Goal: Task Accomplishment & Management: Use online tool/utility

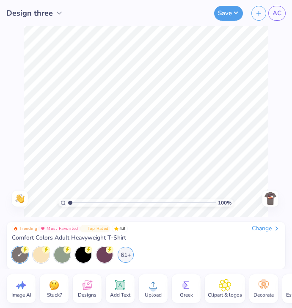
click at [277, 202] on div at bounding box center [270, 199] width 16 height 16
click at [270, 196] on img at bounding box center [270, 199] width 14 height 14
click at [85, 292] on span "Designs" at bounding box center [87, 295] width 19 height 7
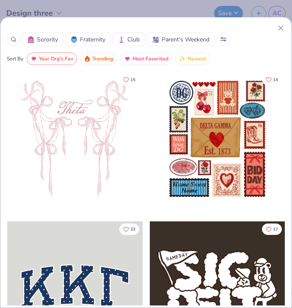
click at [12, 39] on icon at bounding box center [14, 39] width 6 height 6
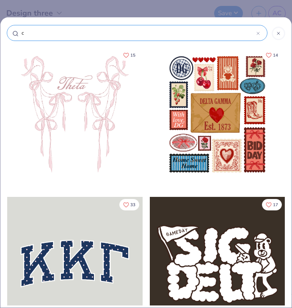
type input "ca"
type input "car"
type input "cars"
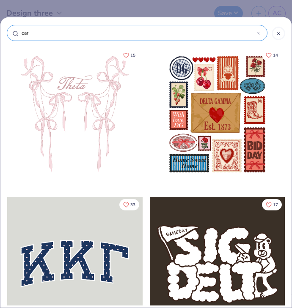
type input "cars"
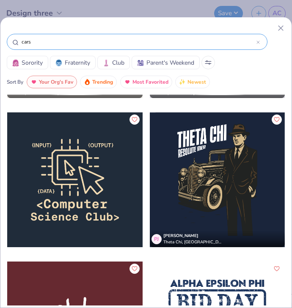
scroll to position [6705, 0]
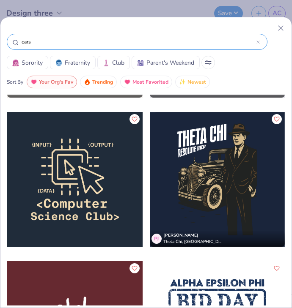
click at [68, 40] on input "cars" at bounding box center [138, 42] width 235 height 8
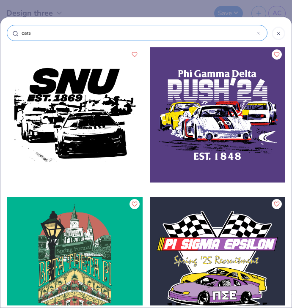
type input "car"
type input "car b"
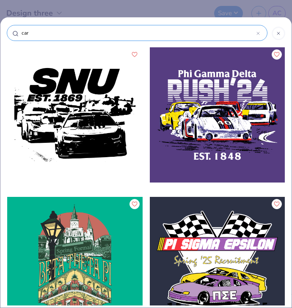
type input "car b"
type input "car"
type input "car c"
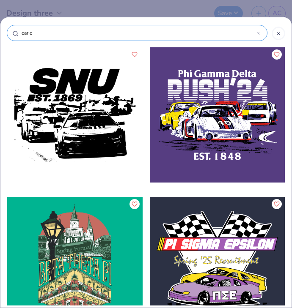
type input "car cl"
type input "car clu"
type input "car club"
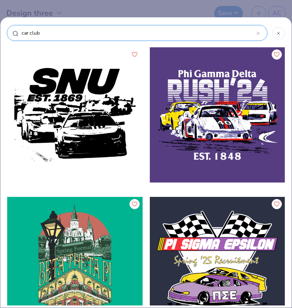
type input "car club"
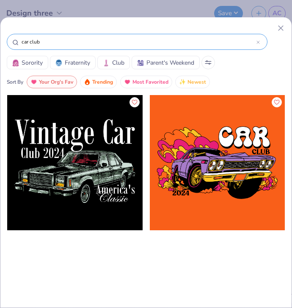
drag, startPoint x: 55, startPoint y: 45, endPoint x: 11, endPoint y: 44, distance: 43.9
click at [11, 44] on div "car club" at bounding box center [137, 42] width 260 height 16
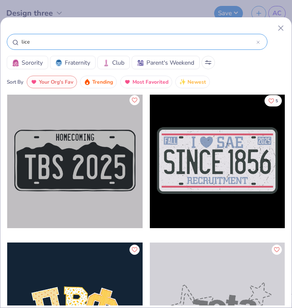
scroll to position [0, 0]
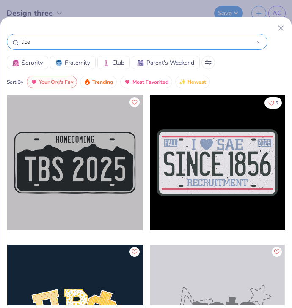
type input "lice"
click at [101, 160] on div at bounding box center [74, 162] width 135 height 135
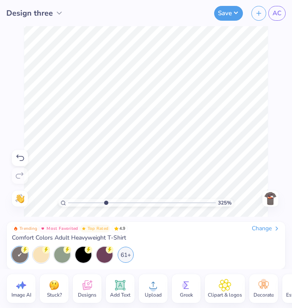
type input "1"
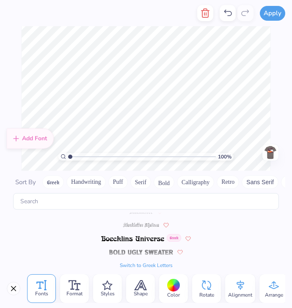
scroll to position [2506, 0]
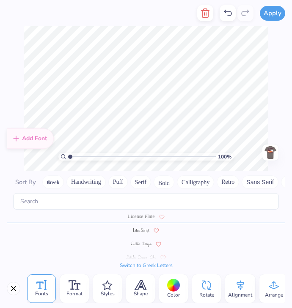
type textarea "C"
type textarea "[US_STATE] Tech"
type input "1.81434079367425"
type textarea "C"
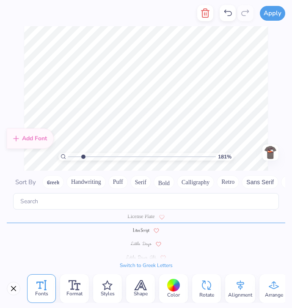
type input "1.81434079367425"
type textarea "Ca"
type input "1.81434079367425"
type textarea "Car"
type input "1.81434079367425"
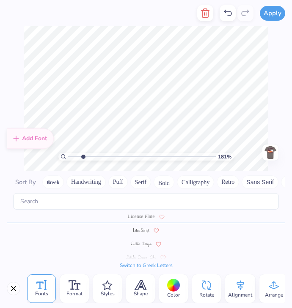
type textarea "C"
type input "1.81434079367425"
type textarea "CL"
type input "1.81434079367425"
type textarea "CLU"
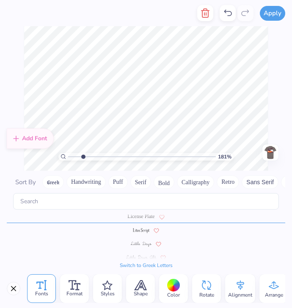
type input "1.81434079367425"
type textarea "CLUB"
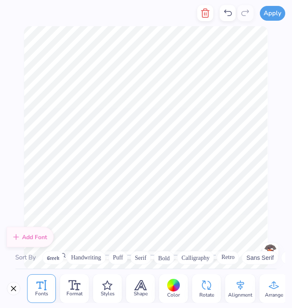
scroll to position [2506, 0]
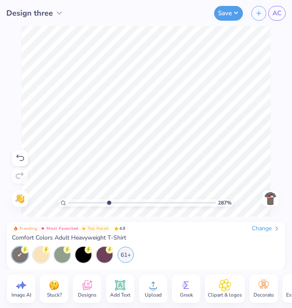
drag, startPoint x: 70, startPoint y: 203, endPoint x: 108, endPoint y: 197, distance: 38.5
click at [108, 199] on input "range" at bounding box center [141, 203] width 147 height 8
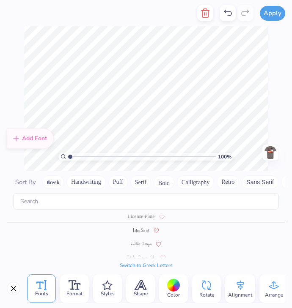
scroll to position [7, 1]
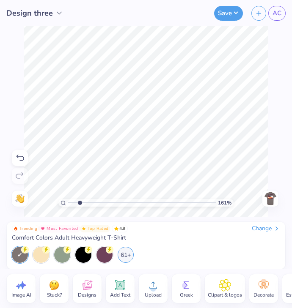
drag, startPoint x: 71, startPoint y: 203, endPoint x: 79, endPoint y: 204, distance: 8.5
click at [79, 204] on input "range" at bounding box center [141, 203] width 147 height 8
drag, startPoint x: 79, startPoint y: 202, endPoint x: 94, endPoint y: 204, distance: 15.4
click at [94, 204] on input "range" at bounding box center [141, 203] width 147 height 8
click at [68, 205] on input "range" at bounding box center [141, 203] width 147 height 8
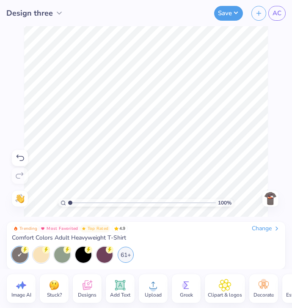
click at [70, 202] on input "range" at bounding box center [141, 203] width 147 height 8
drag, startPoint x: 69, startPoint y: 203, endPoint x: 82, endPoint y: 203, distance: 12.3
click at [82, 203] on input "range" at bounding box center [141, 203] width 147 height 8
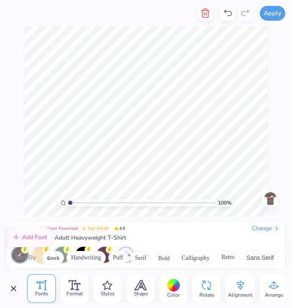
scroll to position [2506, 0]
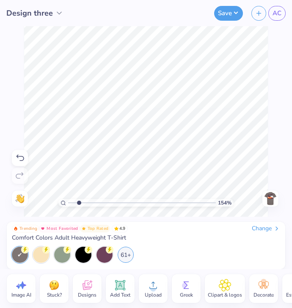
drag, startPoint x: 68, startPoint y: 202, endPoint x: 79, endPoint y: 201, distance: 10.2
click at [79, 201] on input "range" at bounding box center [141, 203] width 147 height 8
drag, startPoint x: 79, startPoint y: 202, endPoint x: 98, endPoint y: 199, distance: 19.7
click at [98, 199] on input "range" at bounding box center [141, 203] width 147 height 8
drag, startPoint x: 97, startPoint y: 204, endPoint x: 112, endPoint y: 202, distance: 15.4
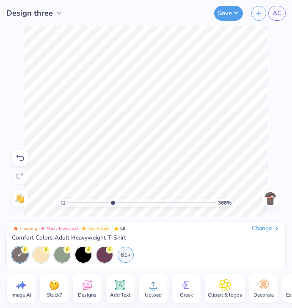
click at [112, 202] on input "range" at bounding box center [141, 203] width 147 height 8
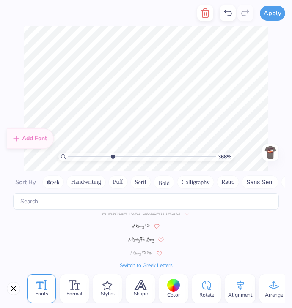
scroll to position [0, 0]
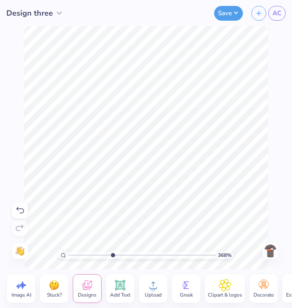
type input "1"
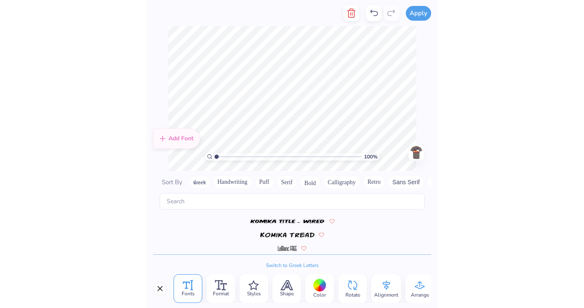
scroll to position [2506, 0]
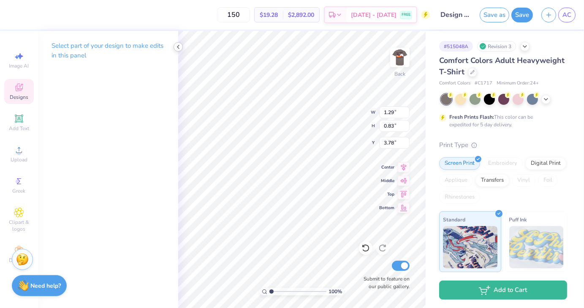
click at [179, 45] on polyline at bounding box center [178, 46] width 2 height 3
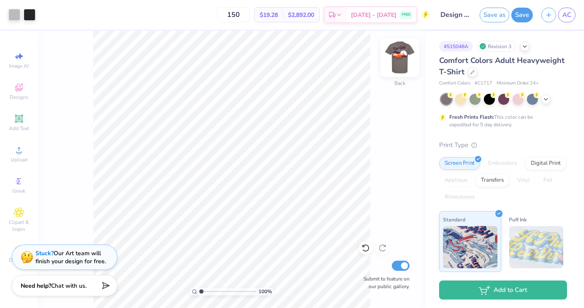
click at [291, 55] on img at bounding box center [400, 58] width 34 height 34
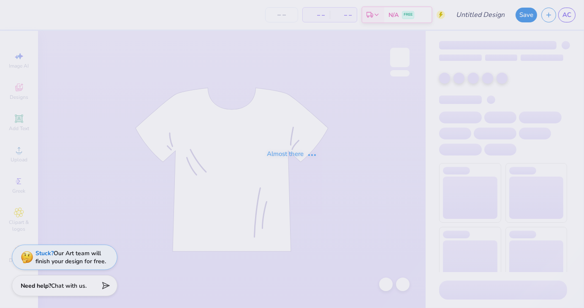
type input "Design three"
type input "150"
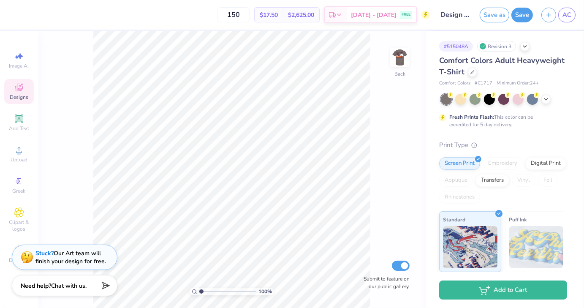
click at [18, 98] on span "Designs" at bounding box center [19, 97] width 19 height 7
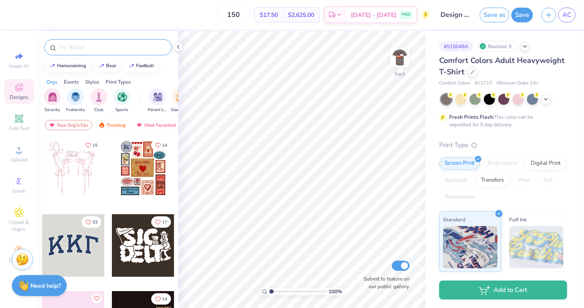
click at [97, 51] on input "text" at bounding box center [112, 47] width 108 height 8
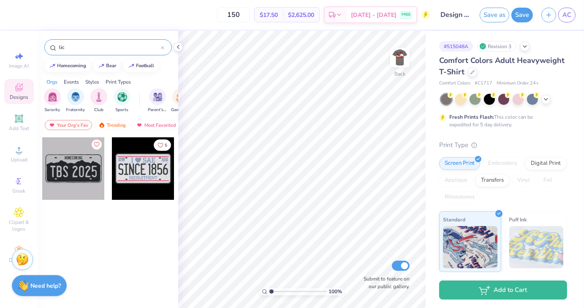
type input "lic"
click at [71, 167] on div at bounding box center [73, 168] width 63 height 63
drag, startPoint x: 271, startPoint y: 290, endPoint x: 280, endPoint y: 290, distance: 8.5
click at [280, 290] on input "range" at bounding box center [298, 292] width 57 height 8
click at [286, 290] on input "range" at bounding box center [298, 292] width 57 height 8
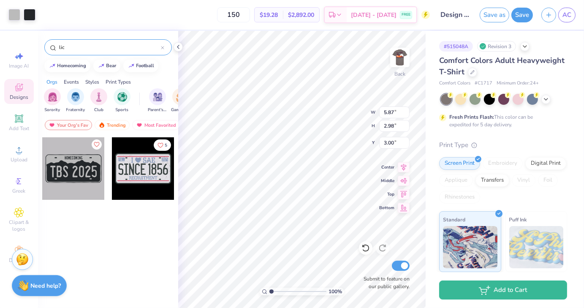
drag, startPoint x: 286, startPoint y: 292, endPoint x: 269, endPoint y: 292, distance: 17.3
type input "1"
click at [270, 292] on input "range" at bounding box center [298, 292] width 57 height 8
type input "3.41"
type input "1.73"
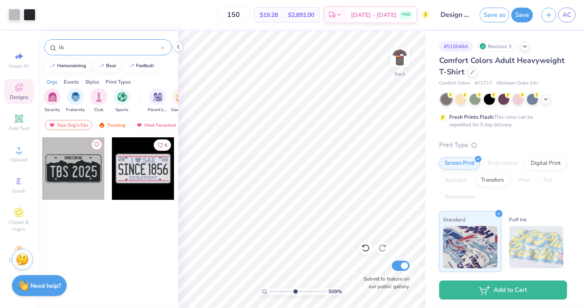
drag, startPoint x: 272, startPoint y: 293, endPoint x: 295, endPoint y: 290, distance: 23.0
type input "5.09"
click at [295, 290] on input "range" at bounding box center [298, 292] width 57 height 8
click at [179, 50] on icon at bounding box center [178, 47] width 7 height 7
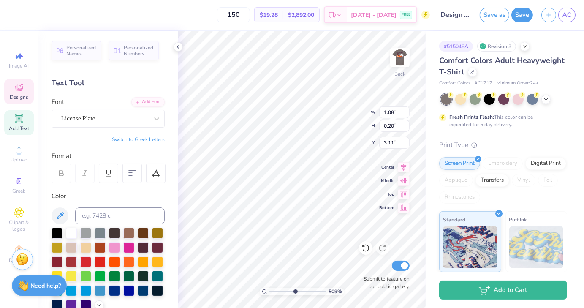
scroll to position [7, 3]
type textarea "H"
type textarea "[US_STATE] Tech"
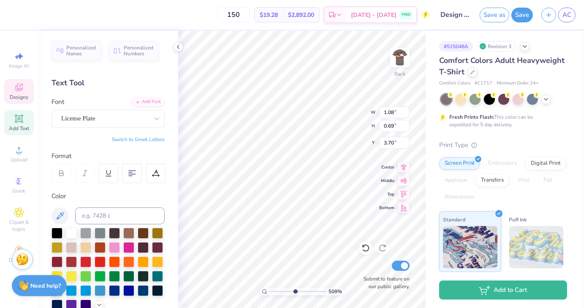
type input "0.69"
type input "3.70"
type textarea "T"
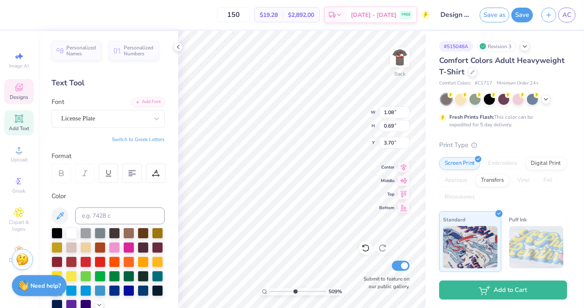
type textarea "Car"
type input "1.48"
type textarea "‘Club"
type input "3.66"
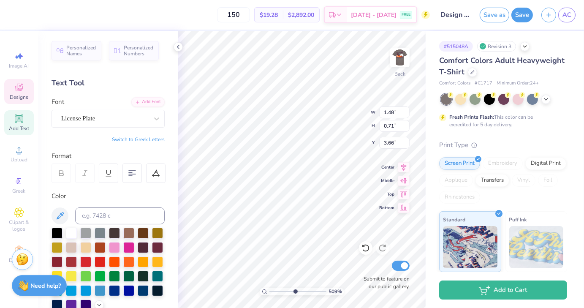
type input "1.48"
type input "0.71"
type input "3.66"
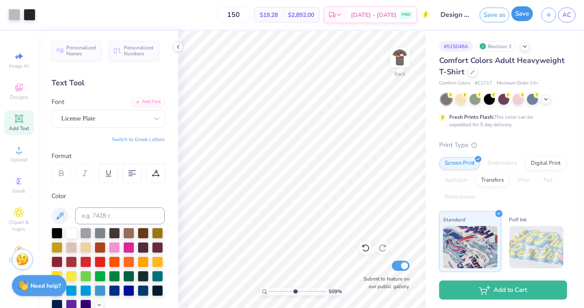
click at [519, 17] on button "Save" at bounding box center [523, 13] width 22 height 15
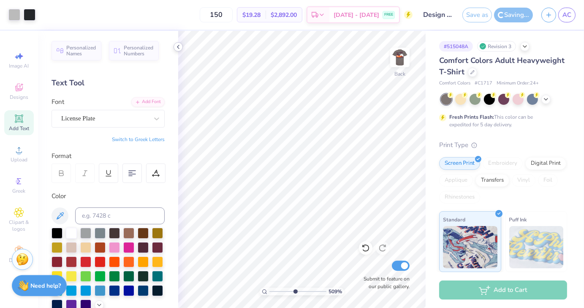
click at [177, 48] on icon at bounding box center [178, 47] width 7 height 7
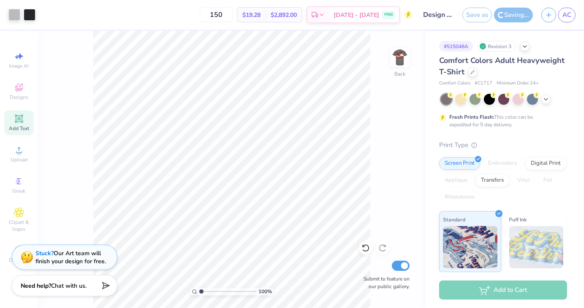
drag, startPoint x: 224, startPoint y: 293, endPoint x: 192, endPoint y: 292, distance: 31.3
click at [199, 292] on input "range" at bounding box center [227, 292] width 57 height 8
click at [397, 53] on img at bounding box center [400, 58] width 34 height 34
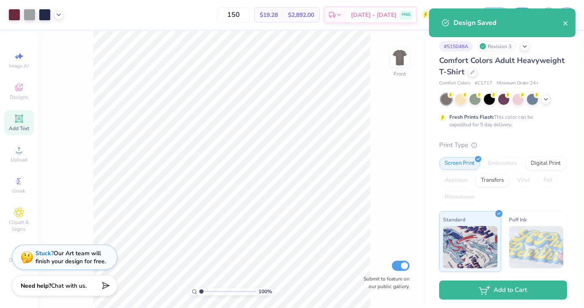
click at [399, 53] on img at bounding box center [400, 57] width 17 height 17
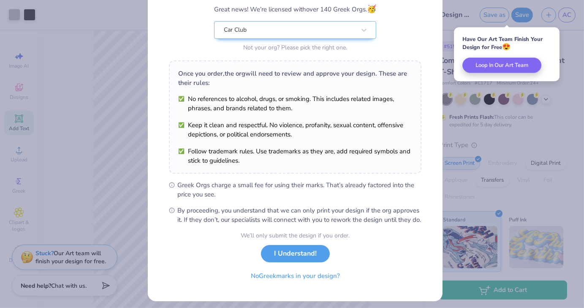
scroll to position [87, 0]
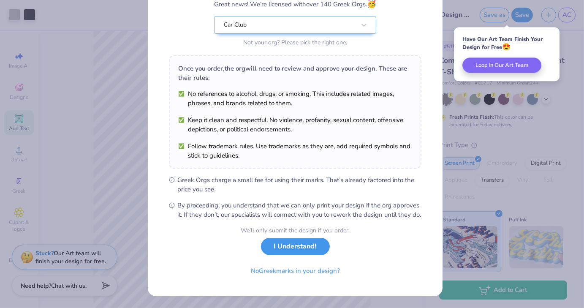
click at [297, 247] on button "I Understand!" at bounding box center [295, 246] width 69 height 17
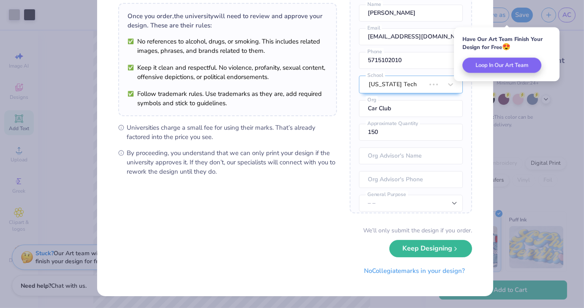
scroll to position [0, 0]
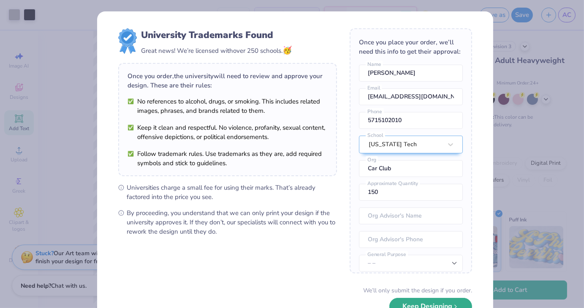
click at [419, 302] on button "Keep Designing" at bounding box center [431, 306] width 83 height 17
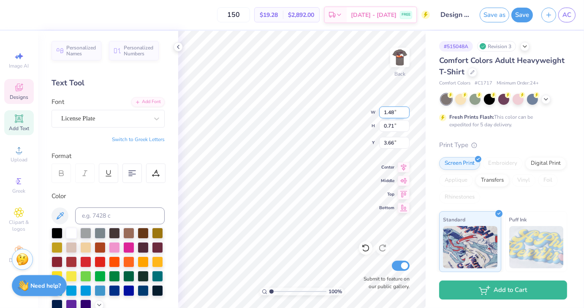
click at [347, 122] on div "100 % Back W 1.48 1.48 " H 0.71 0.71 " Y 3.66 3.66 " Center Middle Top Bottom S…" at bounding box center [302, 169] width 248 height 277
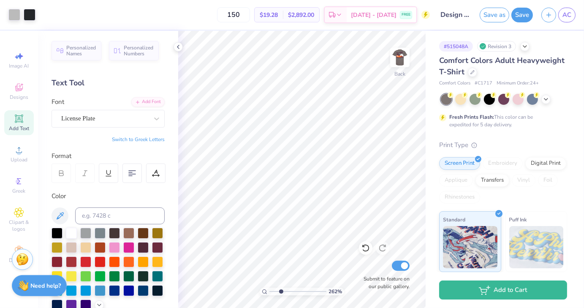
drag, startPoint x: 271, startPoint y: 291, endPoint x: 282, endPoint y: 289, distance: 11.2
click at [281, 290] on input "range" at bounding box center [298, 292] width 57 height 8
type input "1"
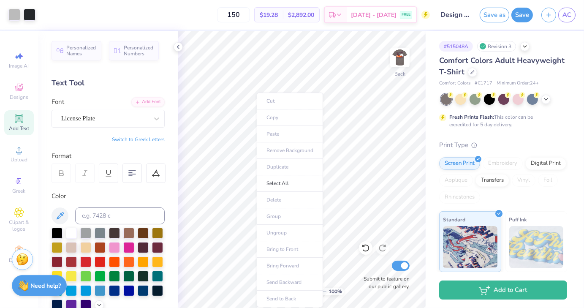
click at [268, 140] on body "Art colors 150 $19.28 Per Item $2,892.00 Total Est. Delivery [DATE] - [DATE] FR…" at bounding box center [292, 154] width 584 height 308
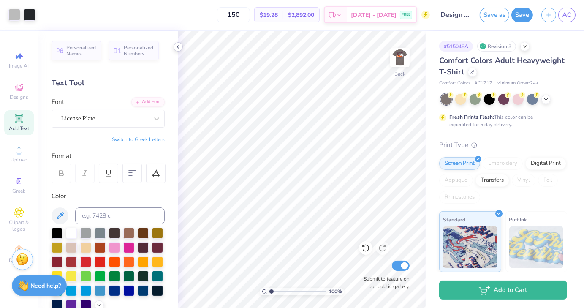
click at [179, 47] on icon at bounding box center [178, 47] width 7 height 7
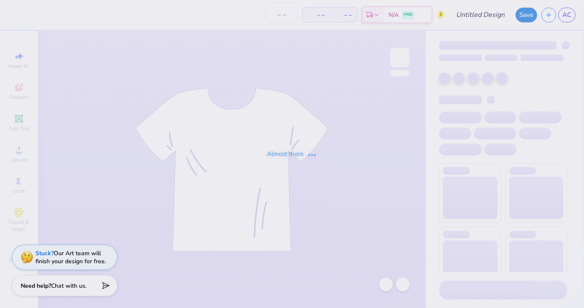
type input "Design three"
type input "150"
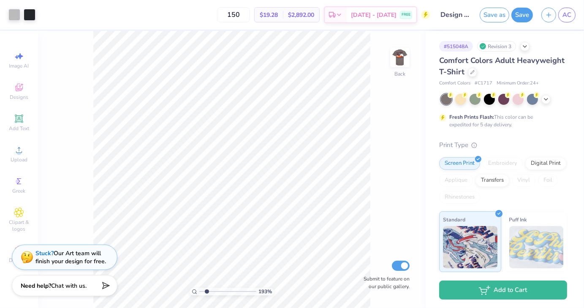
drag, startPoint x: 201, startPoint y: 291, endPoint x: 207, endPoint y: 292, distance: 5.6
click at [207, 292] on input "range" at bounding box center [227, 292] width 57 height 8
click at [17, 19] on div at bounding box center [14, 14] width 12 height 12
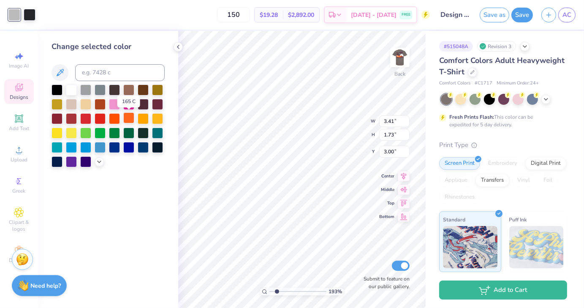
click at [127, 119] on div at bounding box center [128, 117] width 11 height 11
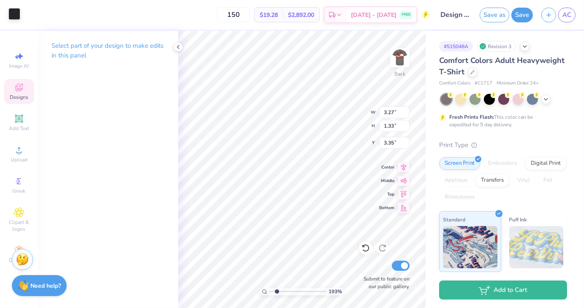
click at [17, 10] on div at bounding box center [14, 14] width 12 height 12
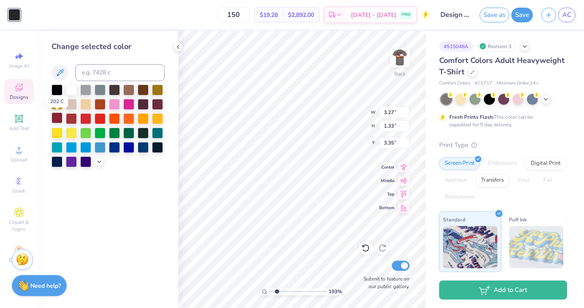
click at [56, 118] on div at bounding box center [57, 117] width 11 height 11
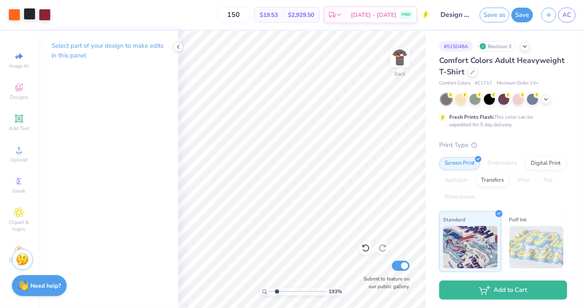
click at [24, 15] on div at bounding box center [30, 14] width 12 height 12
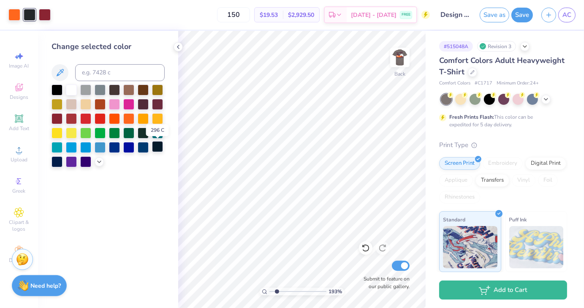
click at [156, 149] on div at bounding box center [157, 146] width 11 height 11
click at [158, 148] on div at bounding box center [157, 146] width 11 height 11
click at [63, 161] on div at bounding box center [57, 161] width 11 height 11
click at [59, 162] on div at bounding box center [57, 161] width 11 height 11
click at [399, 53] on img at bounding box center [400, 58] width 34 height 34
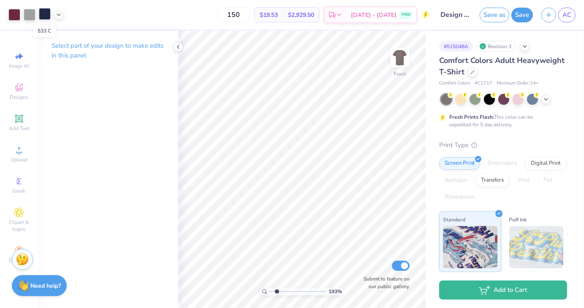
click at [41, 17] on div at bounding box center [45, 14] width 12 height 12
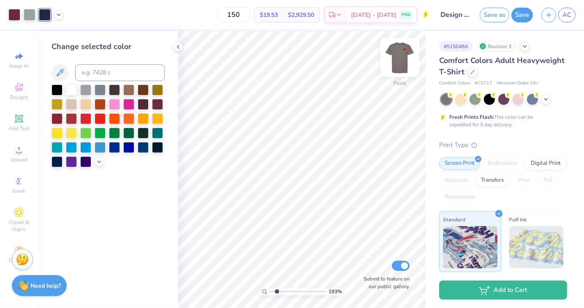
click at [398, 50] on img at bounding box center [400, 58] width 34 height 34
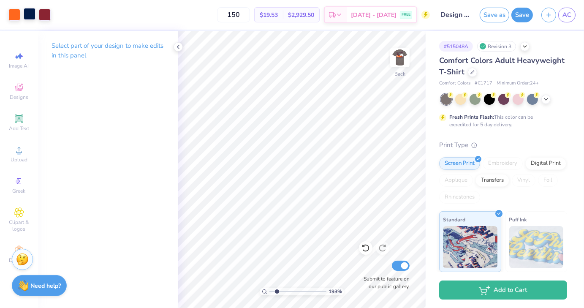
click at [27, 11] on div at bounding box center [30, 14] width 12 height 12
type input "1"
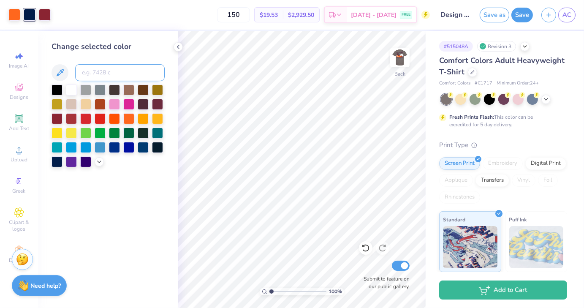
click at [119, 80] on input at bounding box center [120, 72] width 90 height 17
type input "533"
click at [62, 70] on icon at bounding box center [60, 73] width 10 height 10
click at [27, 16] on div at bounding box center [30, 15] width 12 height 12
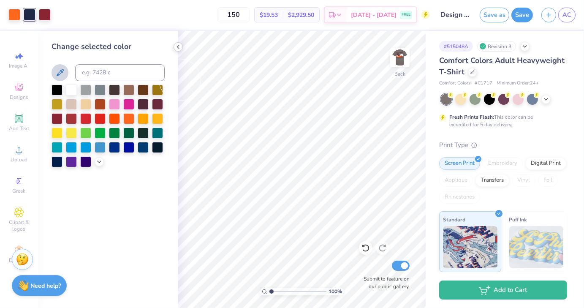
click at [179, 49] on polyline at bounding box center [178, 46] width 2 height 3
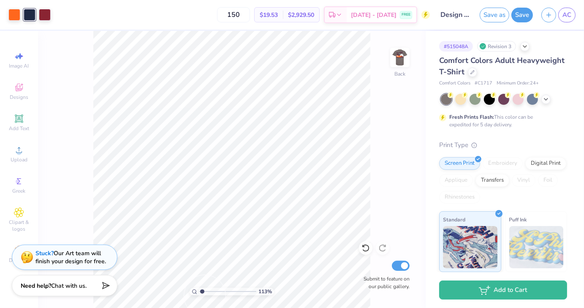
type input "1"
drag, startPoint x: 202, startPoint y: 292, endPoint x: 196, endPoint y: 290, distance: 5.7
click at [199, 290] on input "range" at bounding box center [227, 292] width 57 height 8
click at [400, 55] on img at bounding box center [400, 58] width 34 height 34
click at [394, 59] on img at bounding box center [400, 58] width 34 height 34
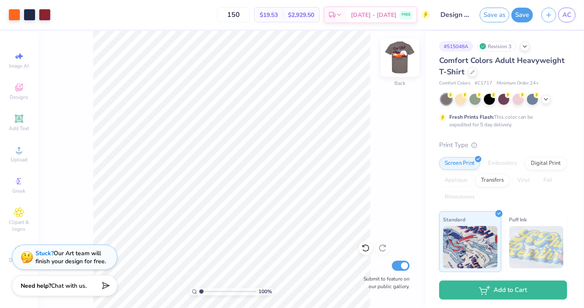
click at [393, 60] on img at bounding box center [400, 58] width 34 height 34
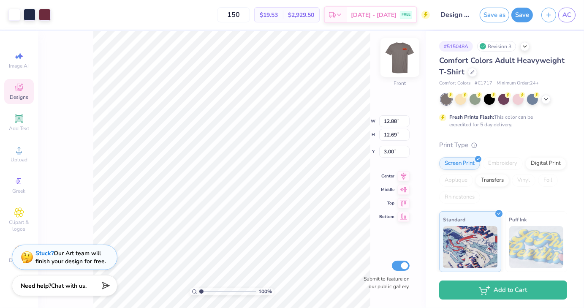
click at [411, 63] on img at bounding box center [400, 58] width 34 height 34
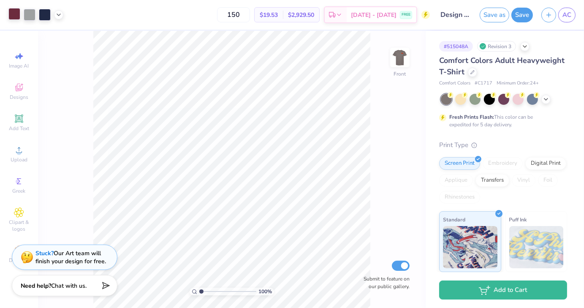
click at [13, 15] on div at bounding box center [14, 14] width 12 height 12
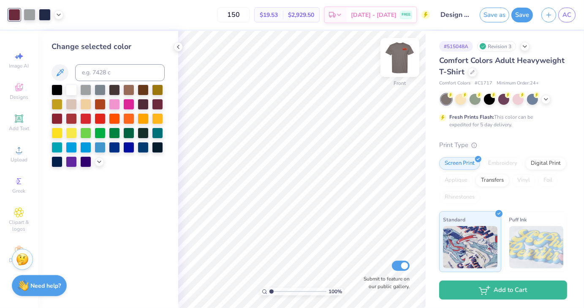
click at [409, 60] on img at bounding box center [400, 58] width 34 height 34
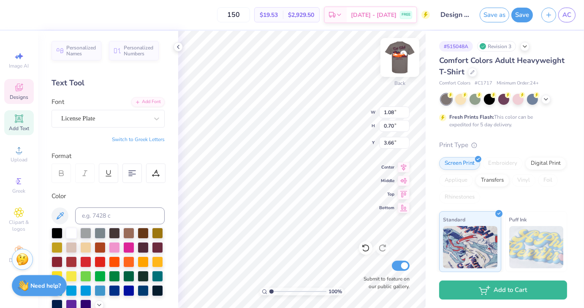
click at [336, 118] on div "100 % Back W 1.08 1.08 " H 0.70 0.70 " Y 3.66 3.66 " Center Middle Top Bottom S…" at bounding box center [302, 169] width 248 height 277
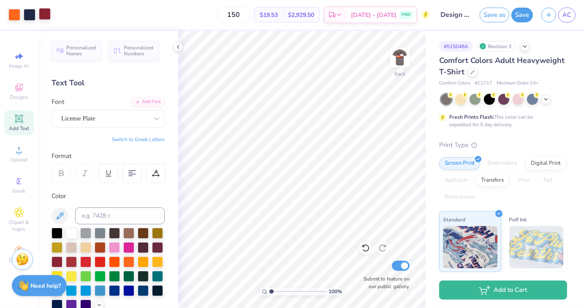
click at [41, 16] on div at bounding box center [45, 14] width 12 height 12
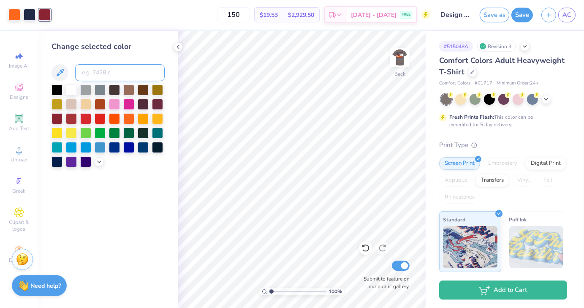
click at [94, 72] on input at bounding box center [120, 72] width 90 height 17
type input "7428"
click at [177, 49] on icon at bounding box center [178, 47] width 7 height 7
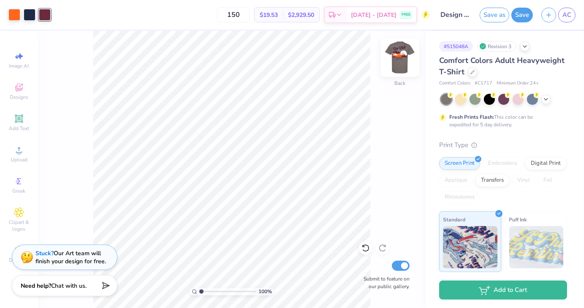
click at [400, 58] on img at bounding box center [400, 58] width 34 height 34
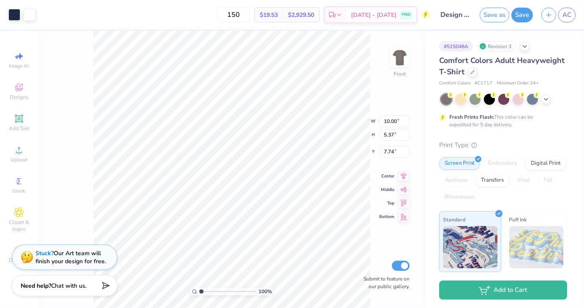
type input "12.88"
type input "12.69"
type input "3.00"
type input "12.88"
type input "12.69"
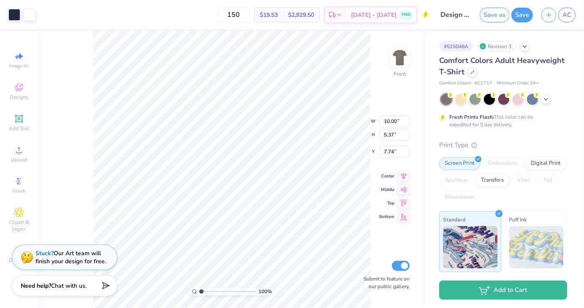
type input "3.00"
drag, startPoint x: 201, startPoint y: 293, endPoint x: 262, endPoint y: 292, distance: 60.9
click at [254, 292] on input "range" at bounding box center [226, 292] width 54 height 8
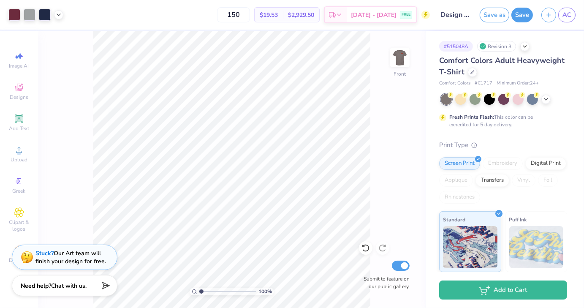
drag, startPoint x: 249, startPoint y: 293, endPoint x: 160, endPoint y: 284, distance: 89.6
type input "1"
click at [199, 288] on input "range" at bounding box center [227, 292] width 57 height 8
click at [20, 96] on span "Designs" at bounding box center [19, 97] width 19 height 7
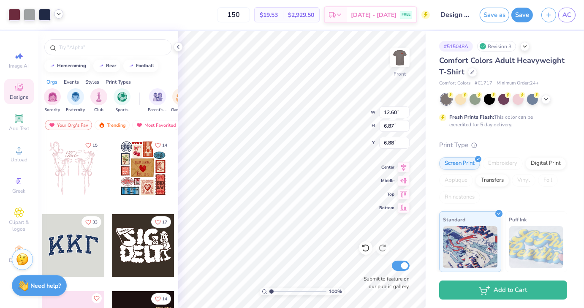
click at [61, 17] on div at bounding box center [58, 13] width 9 height 9
click at [62, 35] on div at bounding box center [59, 36] width 12 height 12
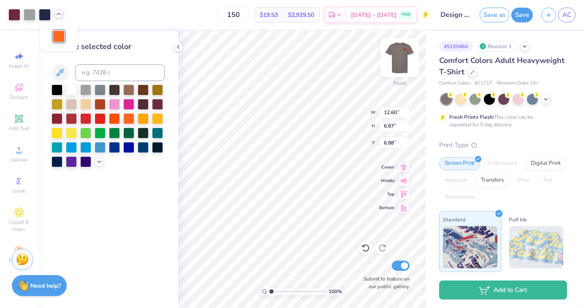
click at [406, 63] on img at bounding box center [400, 58] width 34 height 34
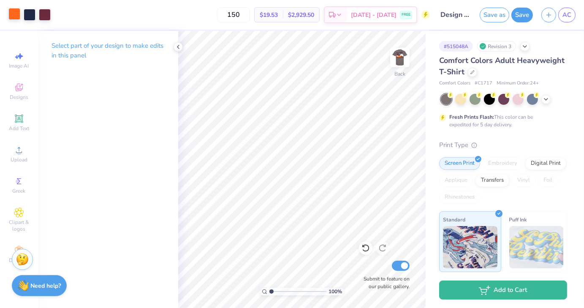
click at [17, 16] on div at bounding box center [14, 14] width 12 height 12
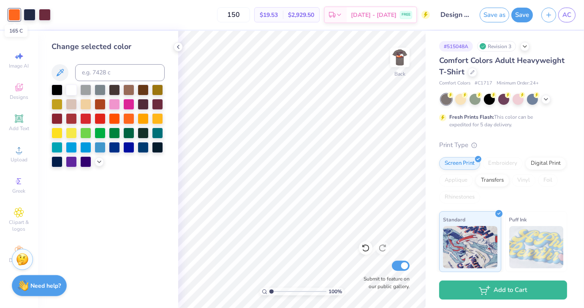
click at [16, 16] on div at bounding box center [14, 15] width 12 height 12
click at [175, 44] on icon at bounding box center [178, 47] width 7 height 7
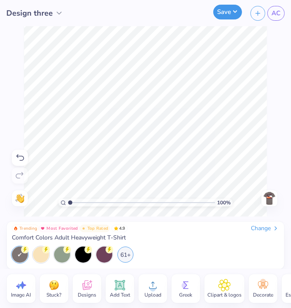
click at [220, 13] on button "Save" at bounding box center [227, 12] width 29 height 15
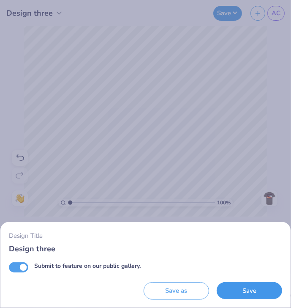
click at [237, 285] on button "Save" at bounding box center [249, 290] width 65 height 17
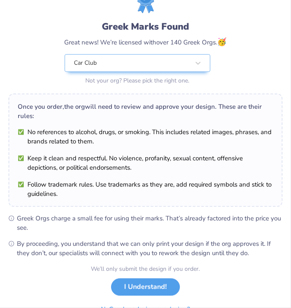
scroll to position [38, 0]
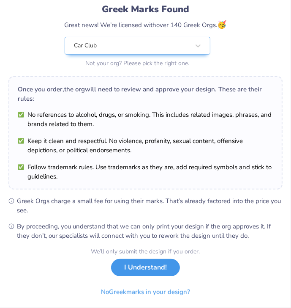
click at [151, 273] on button "I Understand!" at bounding box center [145, 267] width 69 height 17
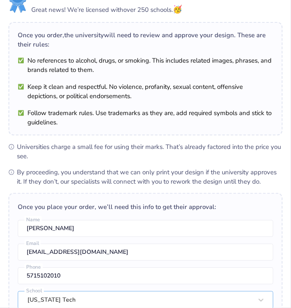
scroll to position [232, 0]
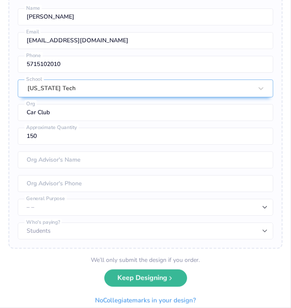
click at [152, 265] on div "We’ll only submit the design if you order. Keep Designing No Collegiate marks i…" at bounding box center [145, 281] width 115 height 53
click at [151, 270] on button "Keep Designing" at bounding box center [145, 277] width 83 height 17
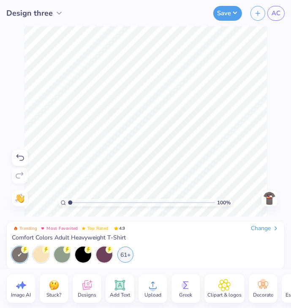
scroll to position [0, 0]
click at [77, 250] on div at bounding box center [83, 254] width 16 height 16
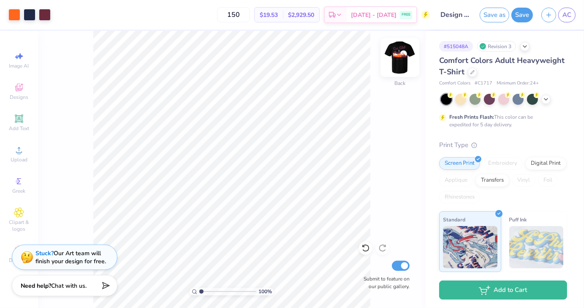
click at [399, 54] on img at bounding box center [400, 58] width 34 height 34
click at [546, 104] on div at bounding box center [504, 99] width 126 height 11
click at [546, 103] on div at bounding box center [504, 99] width 126 height 11
click at [548, 101] on icon at bounding box center [546, 98] width 7 height 7
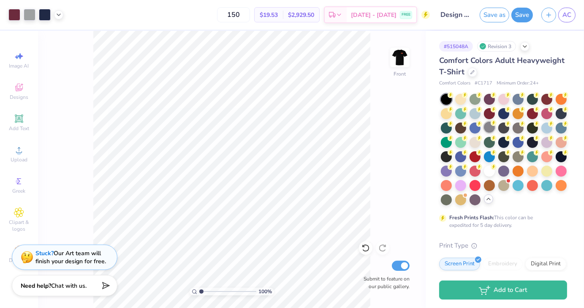
click at [495, 128] on div at bounding box center [489, 127] width 11 height 11
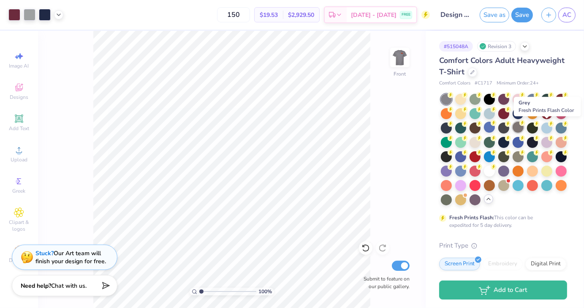
click at [524, 127] on div at bounding box center [518, 127] width 11 height 11
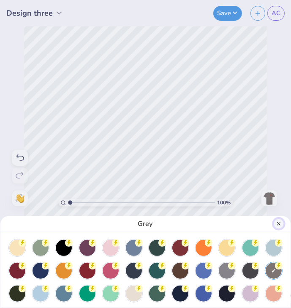
click at [276, 225] on button "Close" at bounding box center [279, 223] width 10 height 10
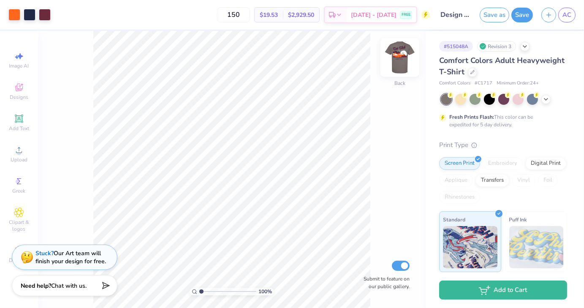
click at [291, 60] on img at bounding box center [400, 58] width 34 height 34
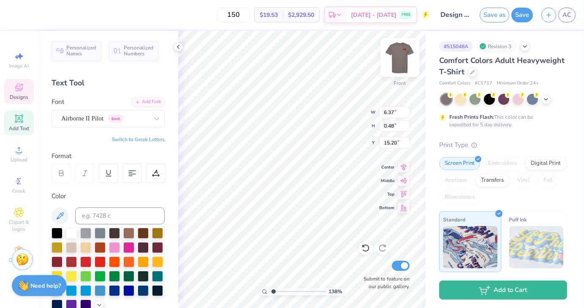
scroll to position [7, 1]
click at [153, 121] on icon at bounding box center [157, 119] width 8 height 8
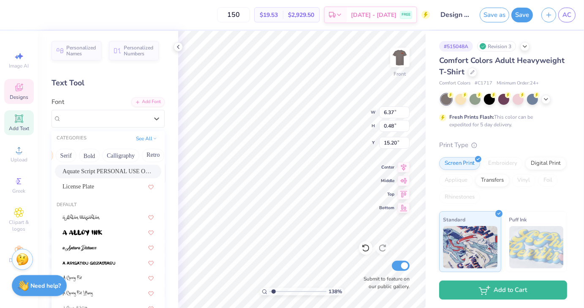
scroll to position [0, 98]
click at [118, 154] on button "Calligraphy" at bounding box center [111, 156] width 37 height 14
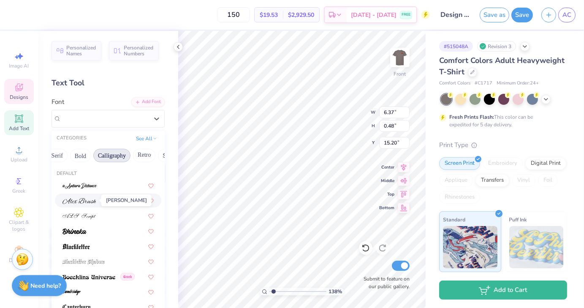
click at [94, 203] on img at bounding box center [80, 201] width 34 height 6
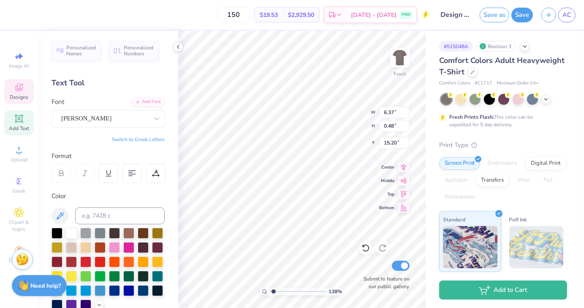
scroll to position [7, 3]
type input "1.37707350502051"
type input "11.55"
type input "4.17"
type input "3.00"
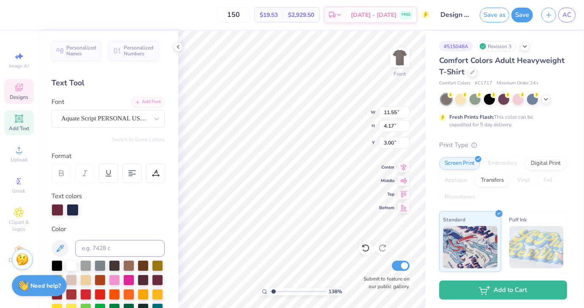
type input "1.37707350502051"
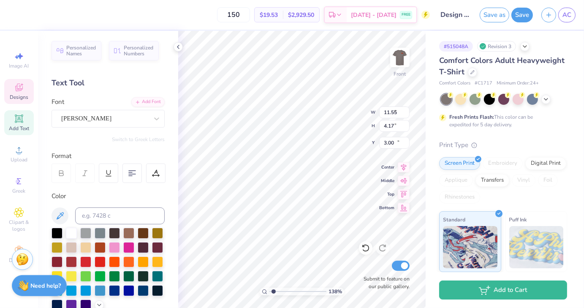
type input "5.02"
type input "0.64"
type input "15.13"
click at [89, 113] on div "Alex Brush" at bounding box center [104, 118] width 89 height 13
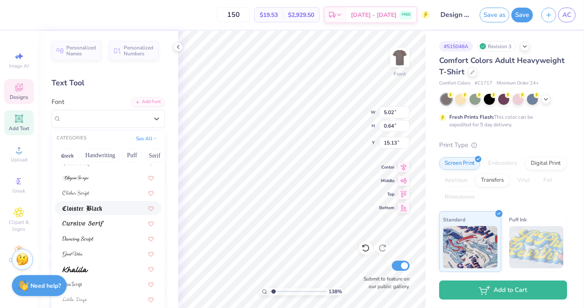
scroll to position [144, 0]
click at [87, 223] on img at bounding box center [83, 224] width 41 height 6
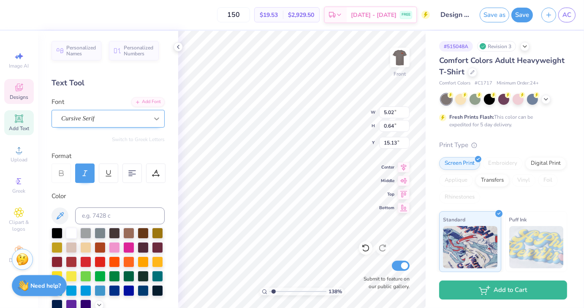
type input "1.37707350502051"
type input "6.45"
type input "0.63"
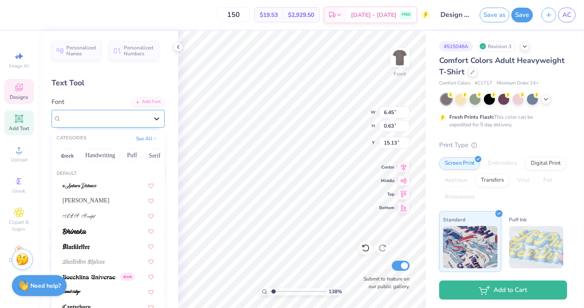
click at [149, 122] on div at bounding box center [156, 118] width 15 height 15
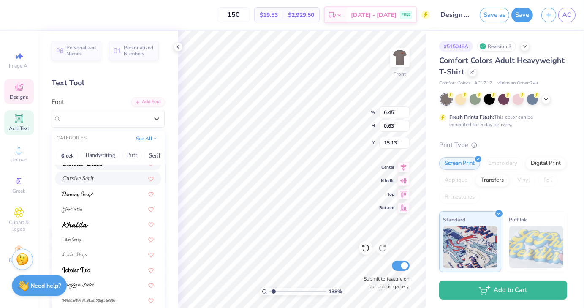
scroll to position [196, 0]
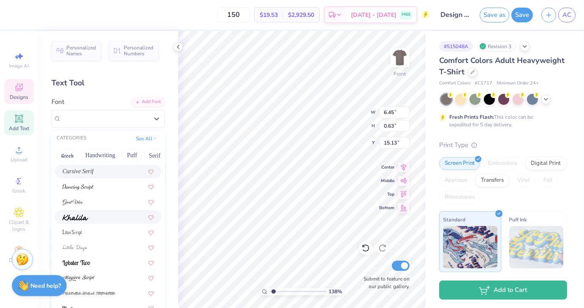
click at [75, 218] on img at bounding box center [76, 218] width 26 height 6
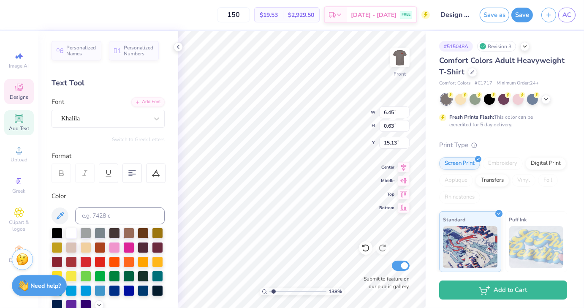
type input "1.37707350502051"
type input "5.37"
type input "0.66"
type input "15.12"
click at [157, 117] on div at bounding box center [156, 118] width 15 height 15
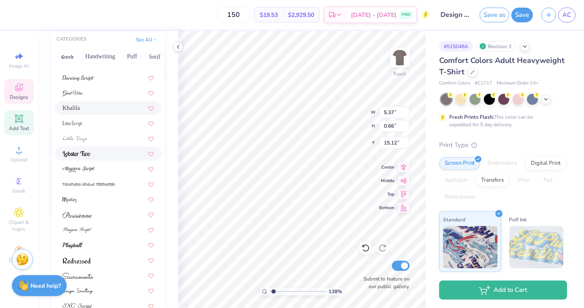
scroll to position [105, 0]
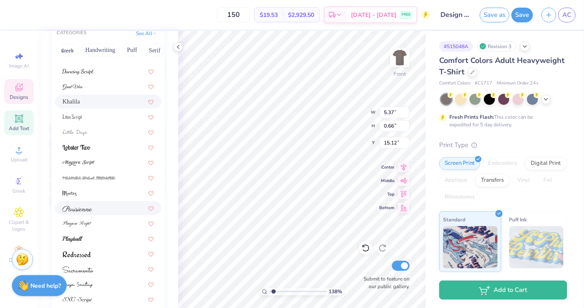
type input "1.37707350502051"
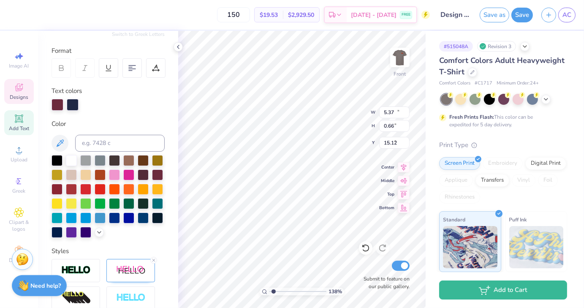
type input "11.55"
type input "4.17"
type input "3.00"
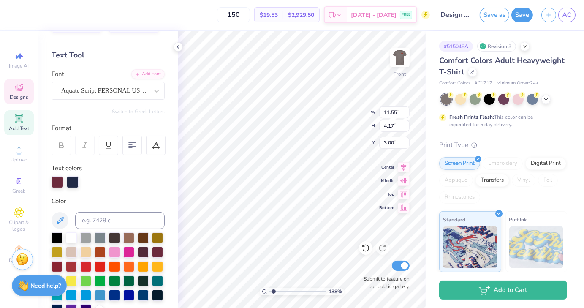
scroll to position [25, 0]
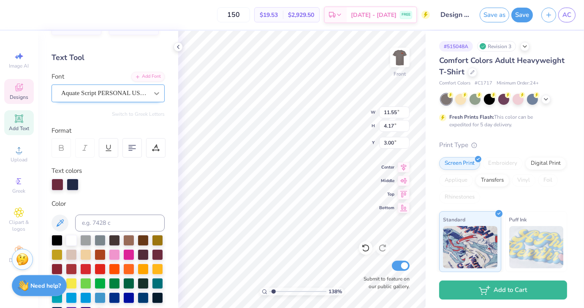
type input "1.37707350502051"
click at [157, 89] on div at bounding box center [156, 93] width 15 height 15
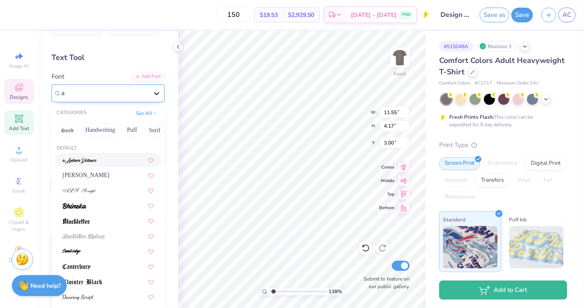
type input "aq"
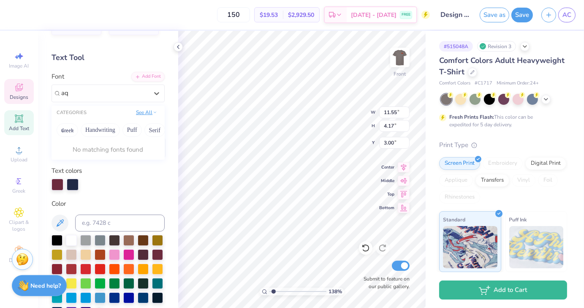
click at [140, 114] on button "See All" at bounding box center [147, 112] width 26 height 8
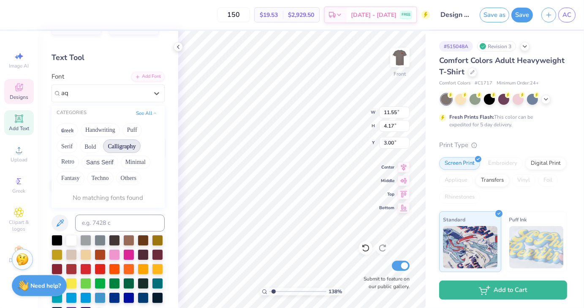
click at [126, 150] on button "Calligraphy" at bounding box center [121, 146] width 37 height 14
type input "1.37707350502051"
type input "aq"
type input "1.37707350502051"
type input "5.37"
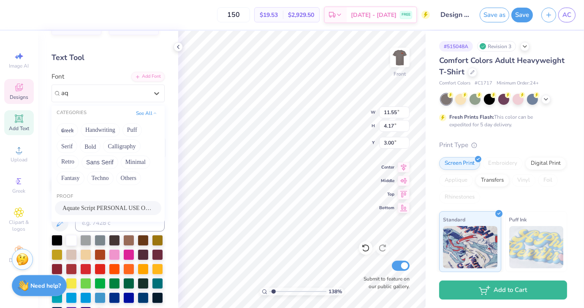
type input "0.66"
type input "15.12"
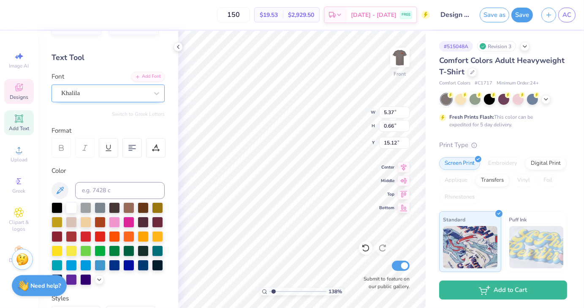
click at [123, 90] on div "Khalila" at bounding box center [104, 93] width 89 height 13
type input "1.37707350502051"
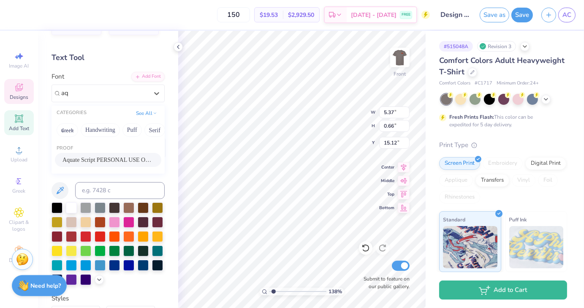
click at [123, 159] on span "Aquate Script PERSONAL USE ONLY" at bounding box center [108, 160] width 91 height 9
type input "aq"
type input "1.37707350502051"
type input "4.67"
type input "0.72"
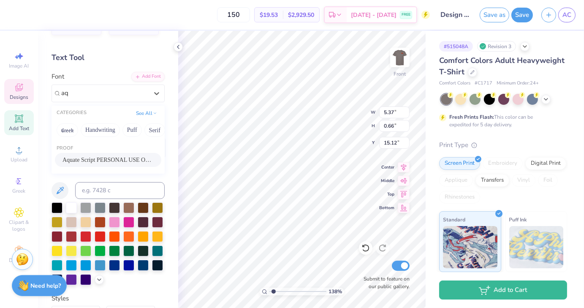
type input "15.09"
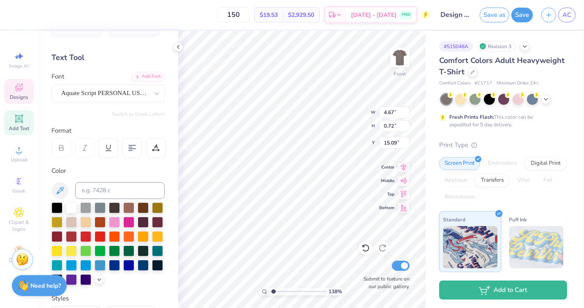
type input "1.37707350502051"
type input "6.11"
type input "0.94"
type input "1.37707350502051"
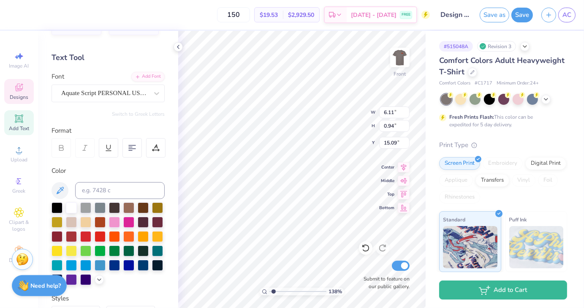
type textarea "See You At The Top"
type input "1.37707350502051"
type input "15.13"
click at [153, 94] on icon at bounding box center [157, 93] width 8 height 8
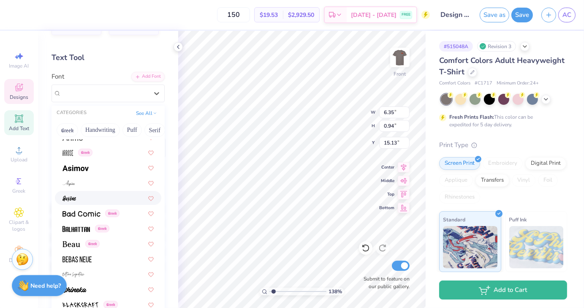
scroll to position [342, 0]
click at [83, 197] on div at bounding box center [108, 198] width 91 height 9
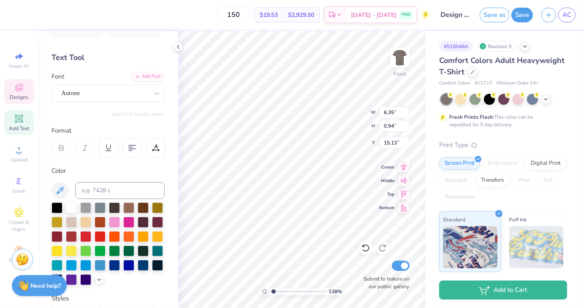
type input "1.37707350502051"
type input "4.91"
type input "0.81"
type input "15.19"
click at [153, 96] on icon at bounding box center [157, 93] width 8 height 8
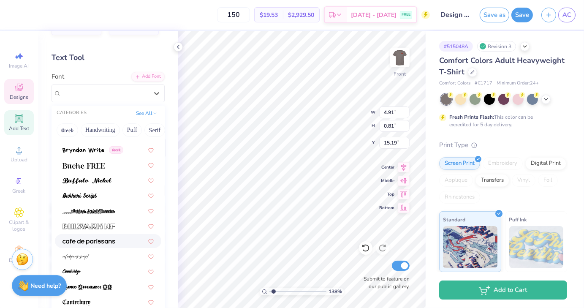
scroll to position [801, 0]
click at [92, 180] on img at bounding box center [87, 181] width 49 height 6
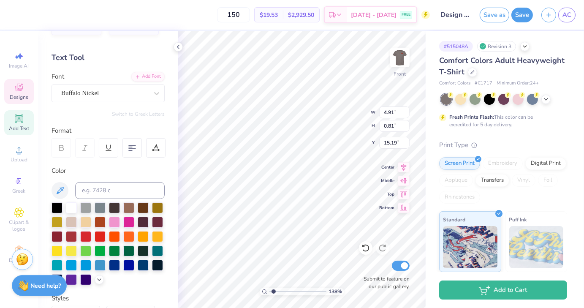
type input "1.37707350502051"
type input "8.02"
type input "0.82"
type input "1.37707350502051"
type textarea "See You At The Top"
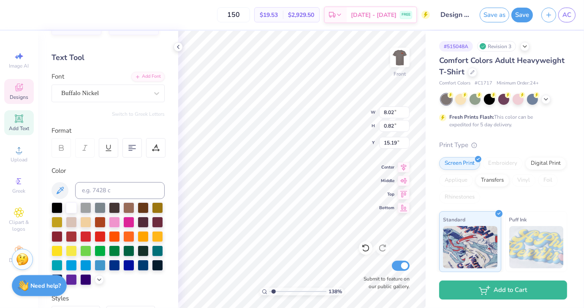
scroll to position [7, 3]
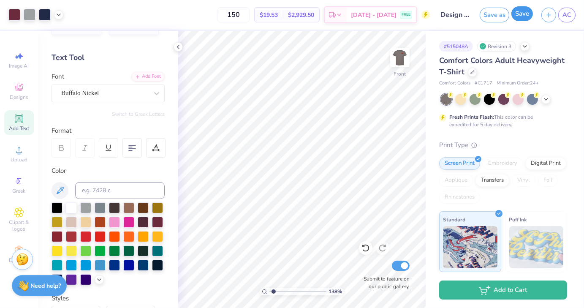
click at [291, 16] on button "Save" at bounding box center [523, 13] width 22 height 15
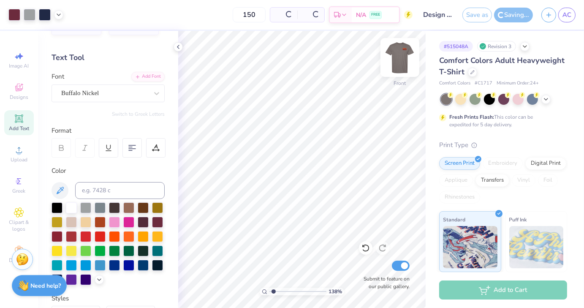
click at [291, 62] on img at bounding box center [400, 58] width 34 height 34
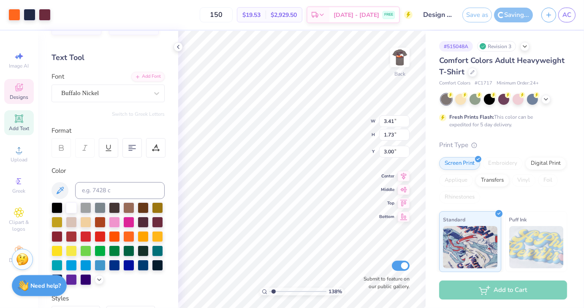
click at [23, 98] on span "Designs" at bounding box center [19, 97] width 19 height 7
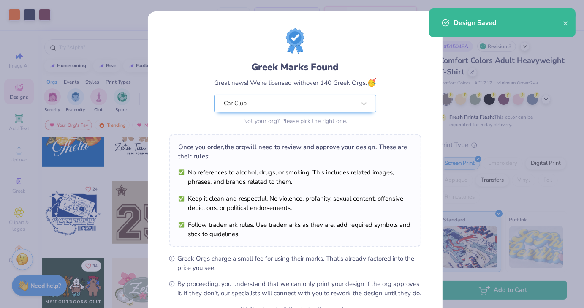
scroll to position [87, 0]
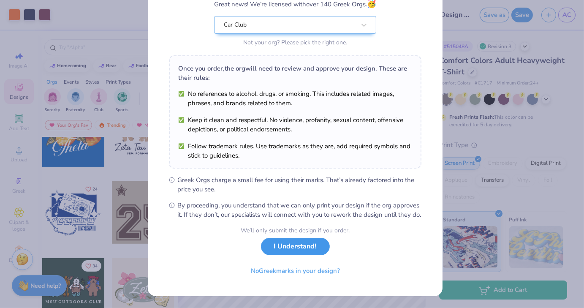
click at [291, 251] on button "I Understand!" at bounding box center [295, 246] width 69 height 17
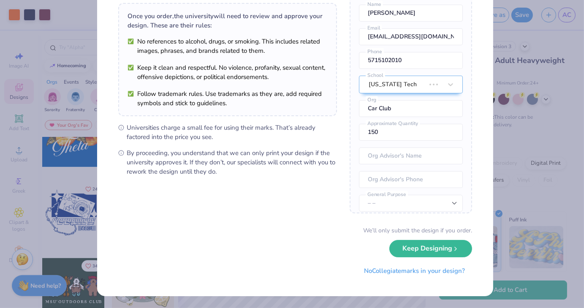
scroll to position [0, 0]
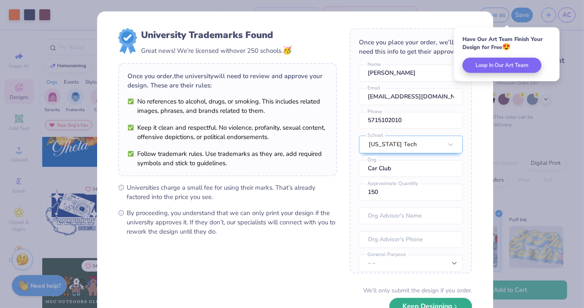
click at [291, 302] on button "Keep Designing" at bounding box center [431, 306] width 83 height 17
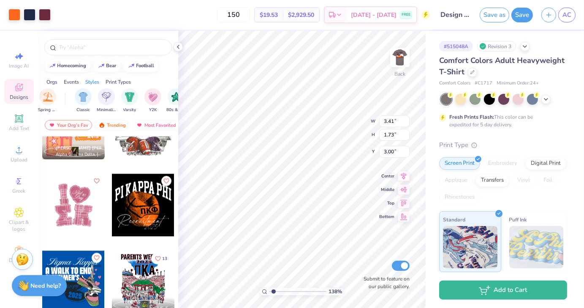
scroll to position [0, 412]
click at [105, 101] on div "filter for Minimalist" at bounding box center [106, 95] width 17 height 17
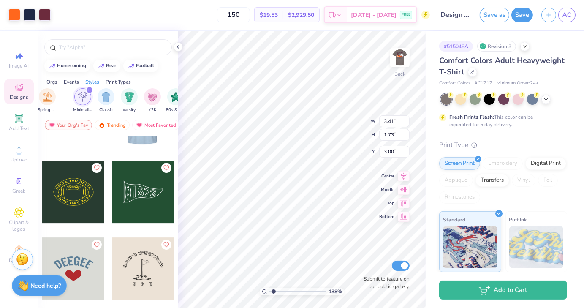
scroll to position [2516, 0]
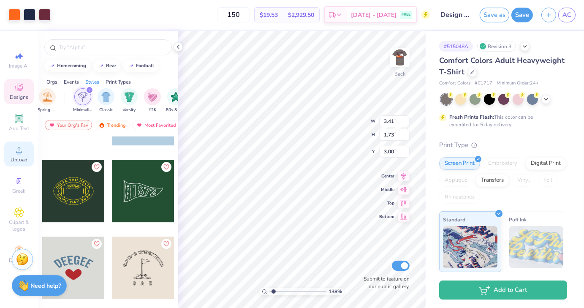
click at [16, 158] on span "Upload" at bounding box center [19, 159] width 17 height 7
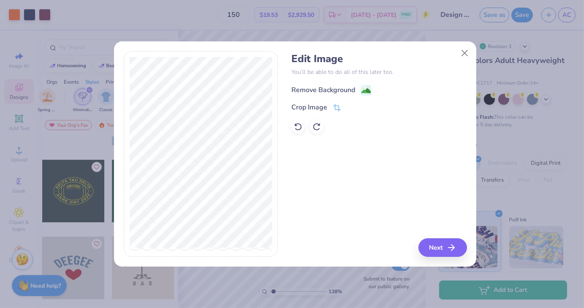
click at [291, 87] on image at bounding box center [366, 90] width 9 height 9
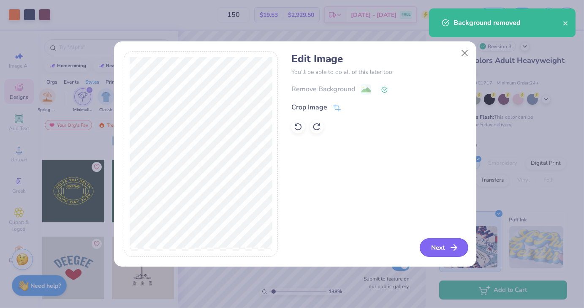
click at [291, 245] on button "Next" at bounding box center [444, 247] width 49 height 19
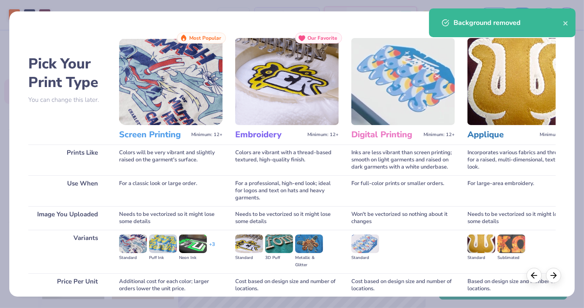
scroll to position [71, 0]
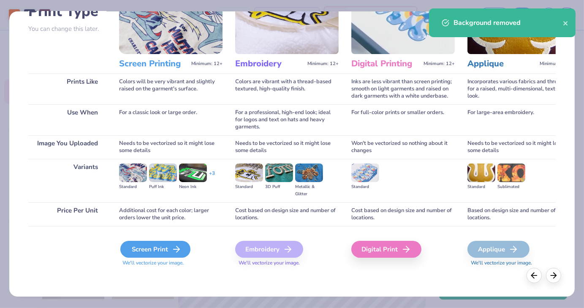
click at [167, 246] on div "Screen Print" at bounding box center [155, 249] width 70 height 17
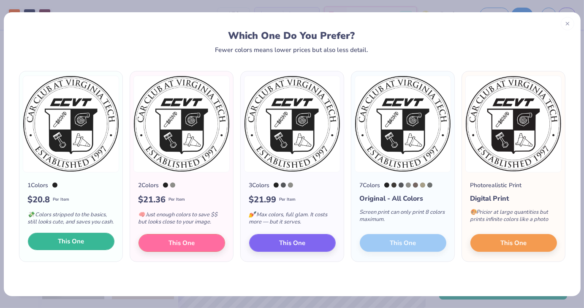
click at [62, 242] on span "This One" at bounding box center [71, 242] width 26 height 10
type input "1.37707350502051"
type input "14.17"
type input "14.16"
type input "5.42"
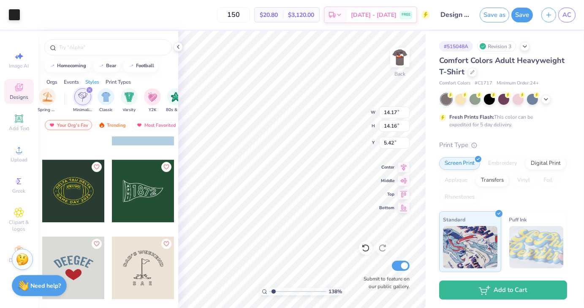
drag, startPoint x: 309, startPoint y: 184, endPoint x: 311, endPoint y: 158, distance: 25.8
click at [291, 158] on div at bounding box center [292, 154] width 584 height 308
type input "1.37707350502051"
type input "4.47"
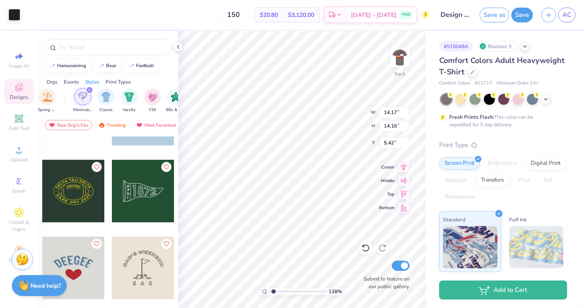
type input "15.11"
type input "1.37707350502051"
type input "5.19"
type input "1.37707350502051"
type input "3.41"
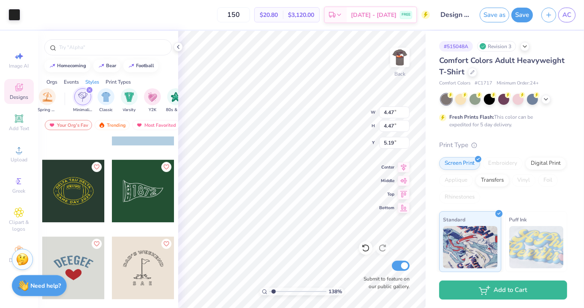
type input "1.73"
type input "3.00"
type input "1.37707350502051"
type input "3.00"
type input "1.37707350502051"
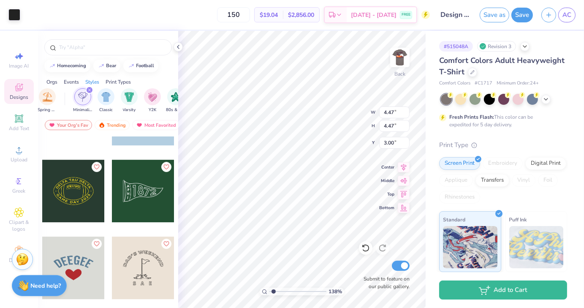
type input "3.17"
click at [11, 16] on div at bounding box center [14, 14] width 12 height 12
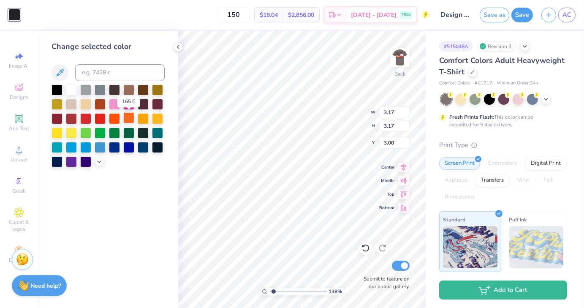
click at [128, 119] on div at bounding box center [128, 117] width 11 height 11
click at [57, 117] on div at bounding box center [57, 117] width 11 height 11
click at [158, 103] on div at bounding box center [157, 103] width 11 height 11
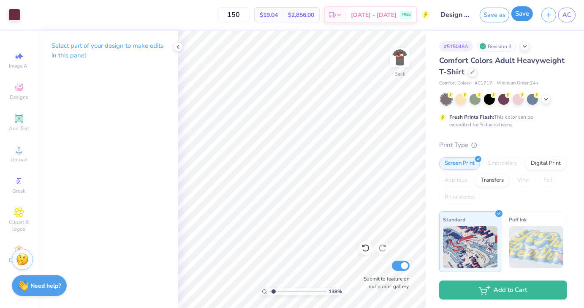
click at [291, 11] on button "Save" at bounding box center [523, 13] width 22 height 15
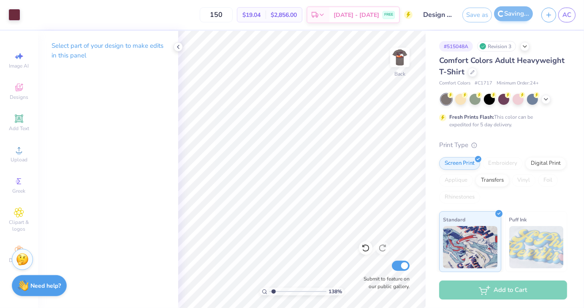
type input "1.37707350502051"
